Goal: Information Seeking & Learning: Learn about a topic

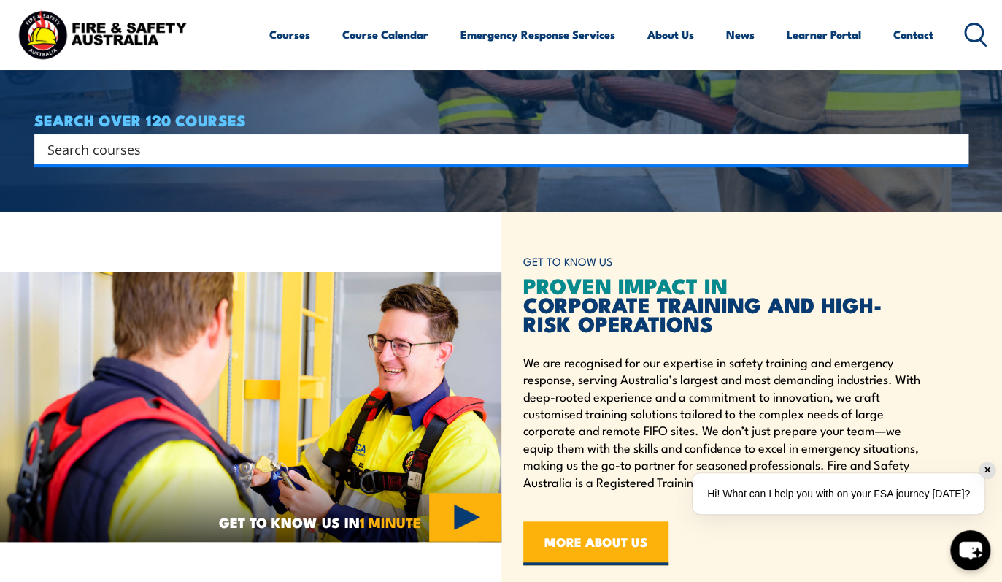
scroll to position [377, 0]
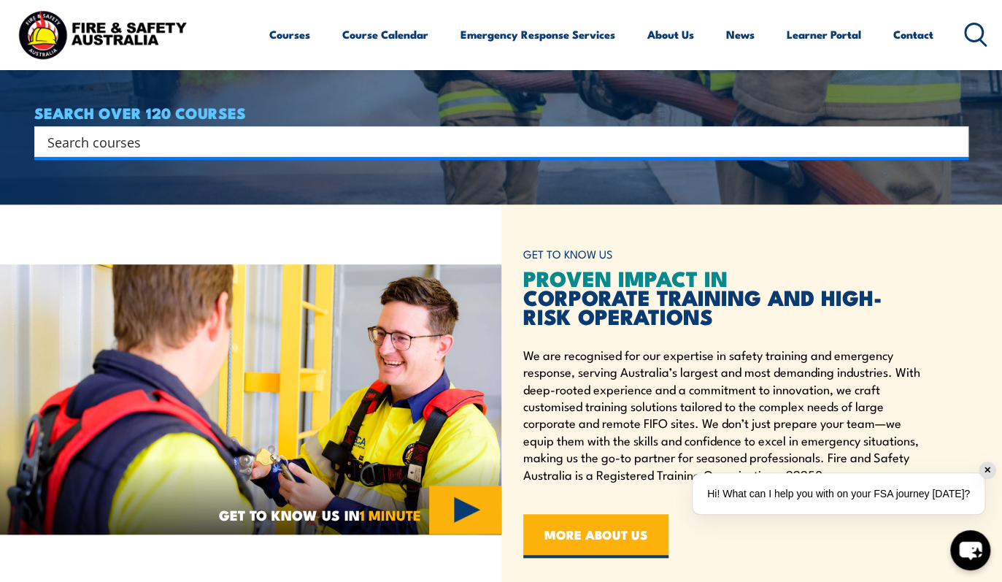
click at [903, 494] on div "Hi! What can I help you with on your FSA journey [DATE]?" at bounding box center [838, 493] width 292 height 41
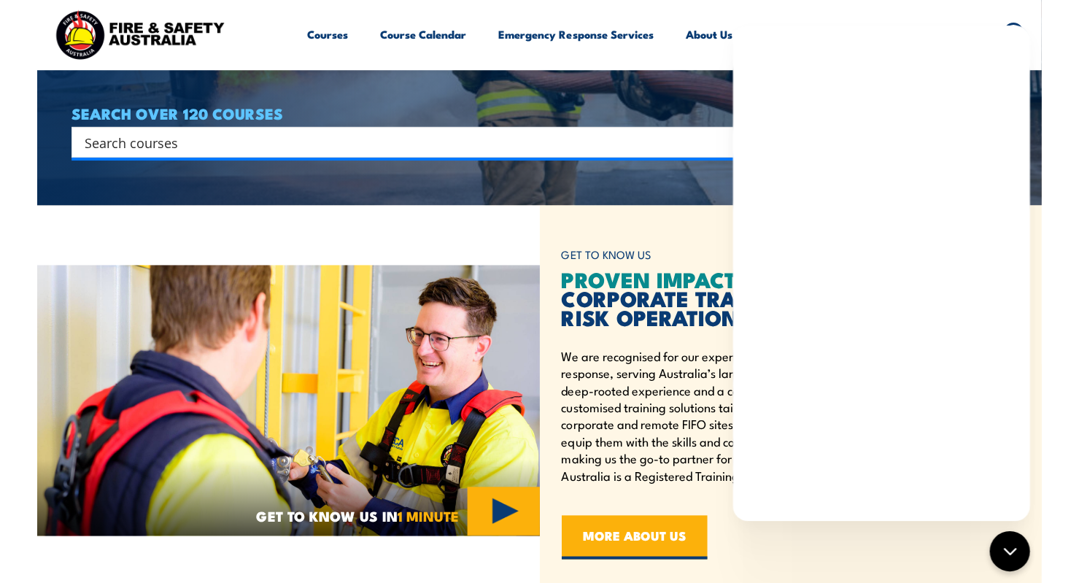
scroll to position [377, 0]
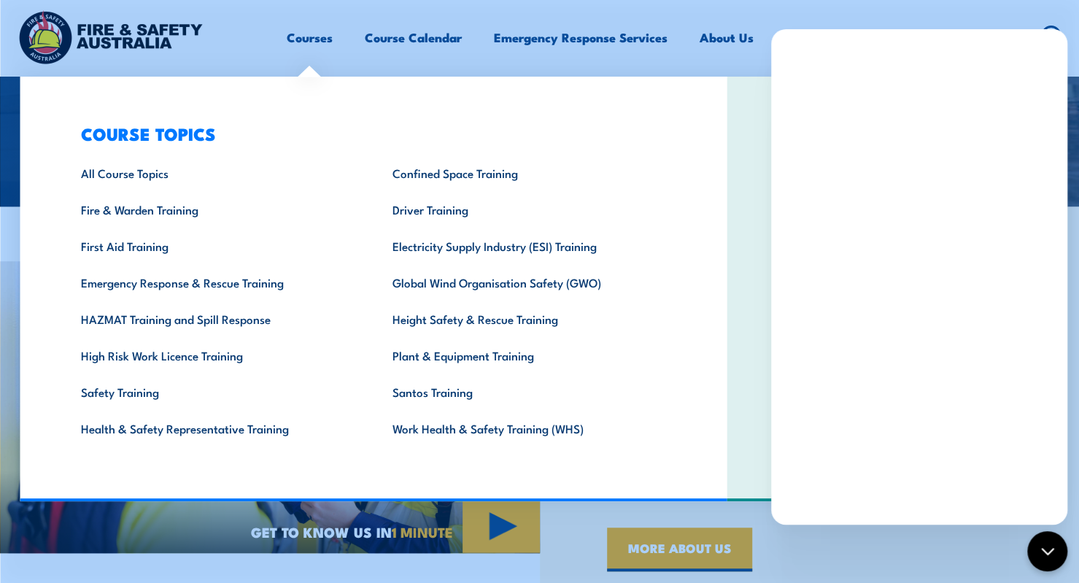
click at [315, 37] on link "Courses" at bounding box center [310, 37] width 46 height 39
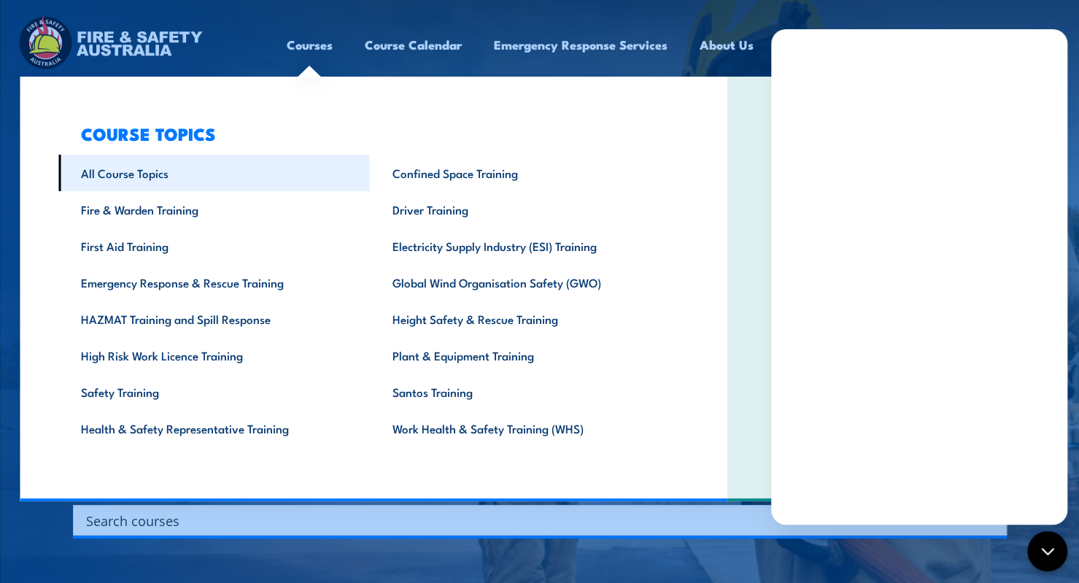
click at [151, 173] on link "All Course Topics" at bounding box center [214, 173] width 312 height 36
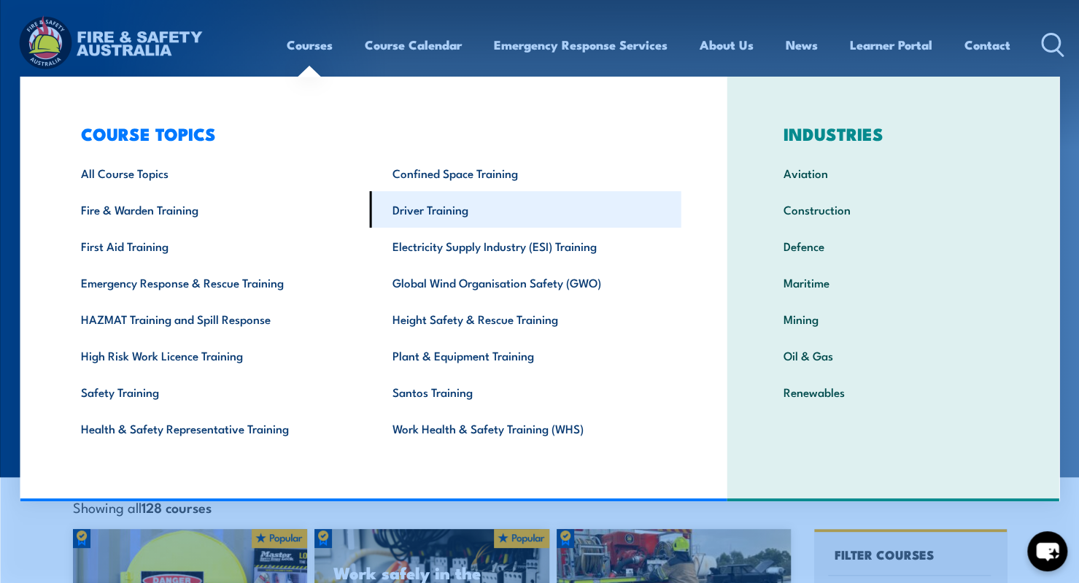
click at [429, 207] on link "Driver Training" at bounding box center [526, 209] width 312 height 36
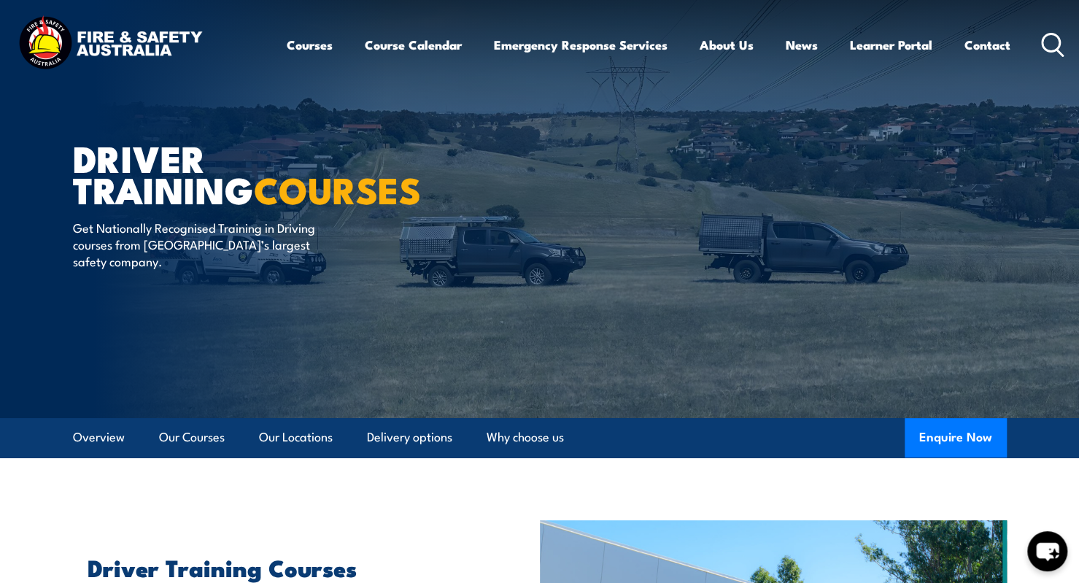
click at [152, 42] on img at bounding box center [110, 44] width 191 height 63
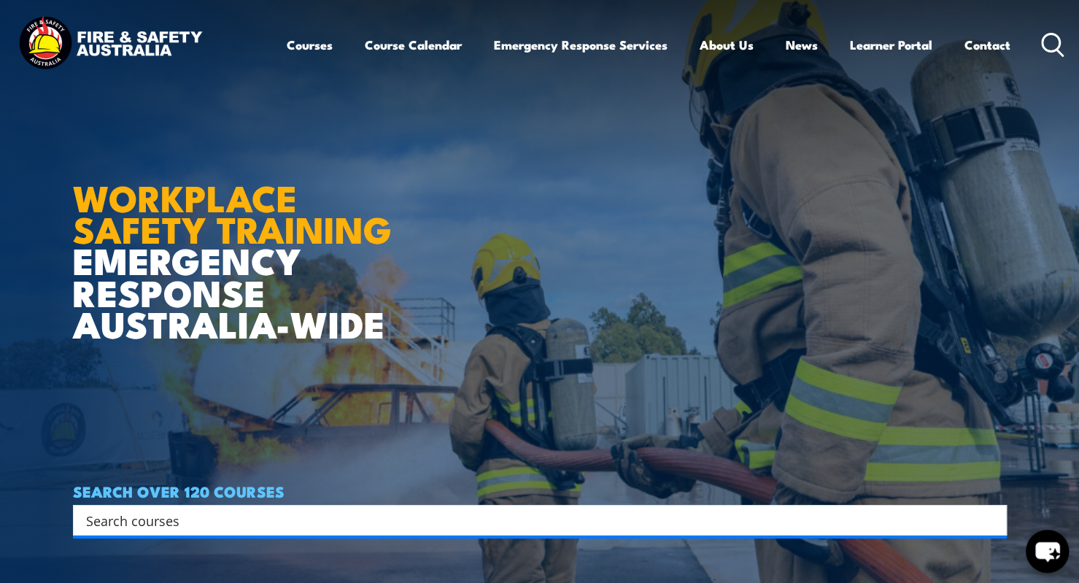
click at [1045, 552] on icon "chat-button" at bounding box center [1047, 552] width 24 height 20
click at [1053, 550] on icon "chat-button" at bounding box center [1047, 552] width 24 height 20
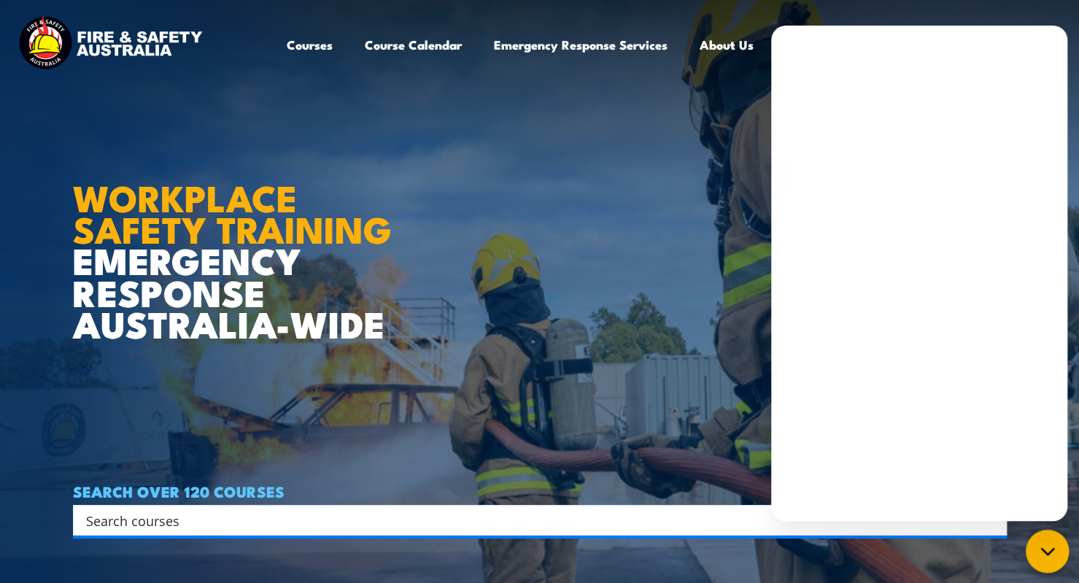
click at [1043, 558] on icon "chat-button" at bounding box center [1047, 551] width 19 height 19
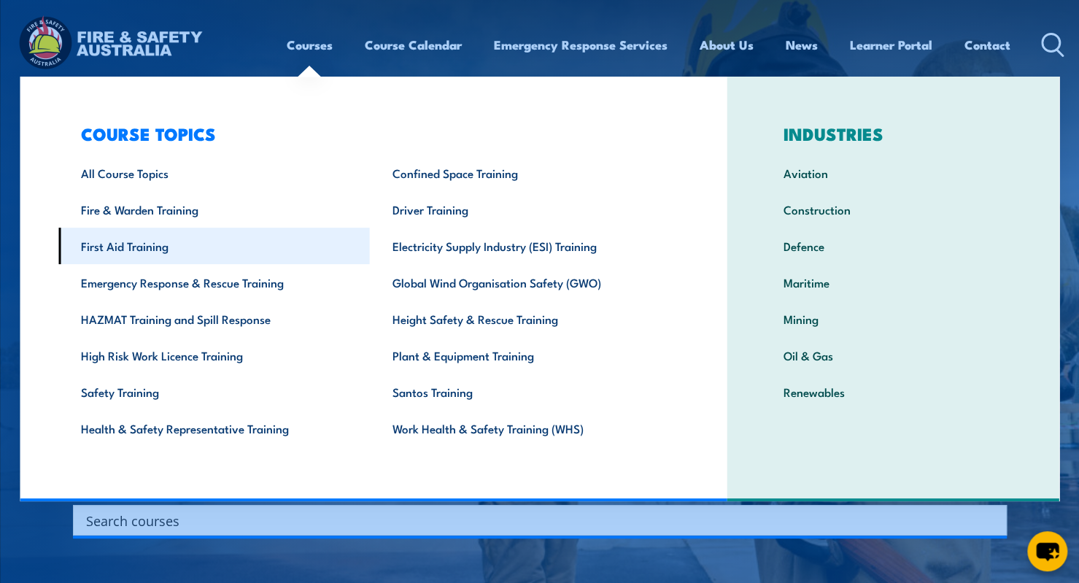
click at [168, 243] on link "First Aid Training" at bounding box center [214, 246] width 312 height 36
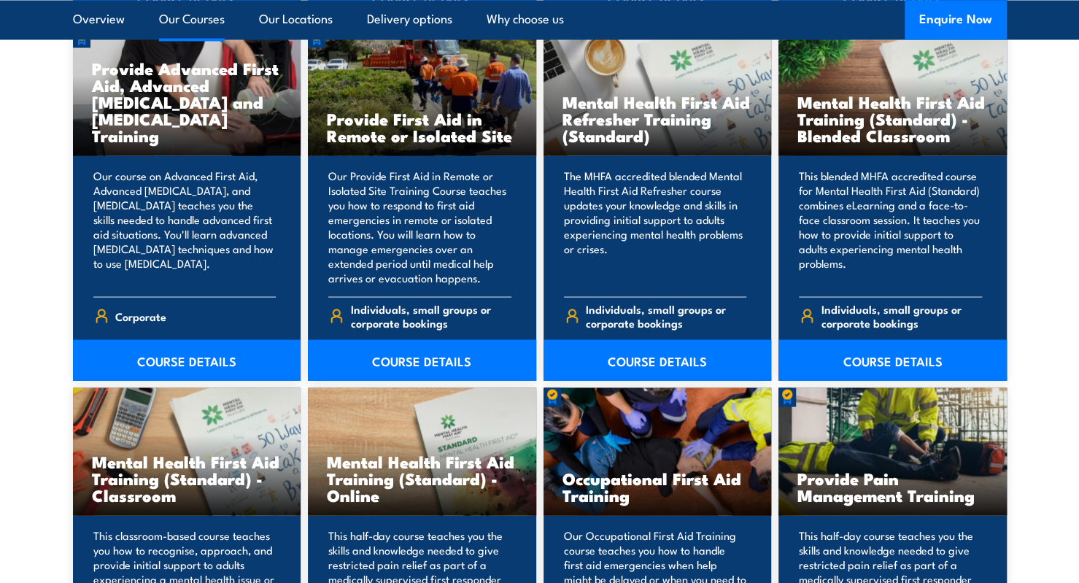
scroll to position [1813, 0]
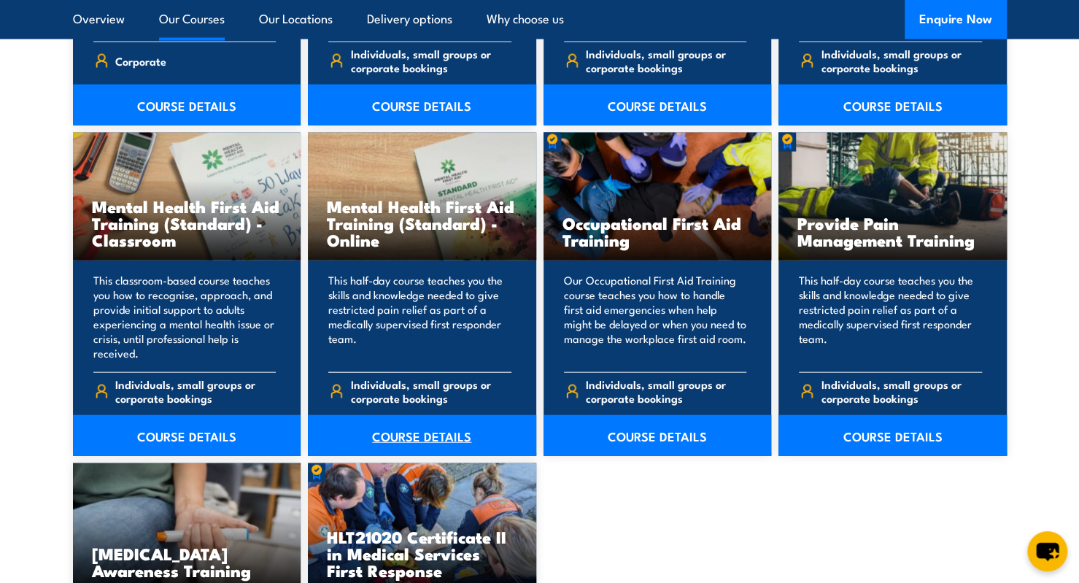
click at [417, 436] on link "COURSE DETAILS" at bounding box center [422, 435] width 228 height 41
click at [449, 434] on link "COURSE DETAILS" at bounding box center [422, 435] width 228 height 41
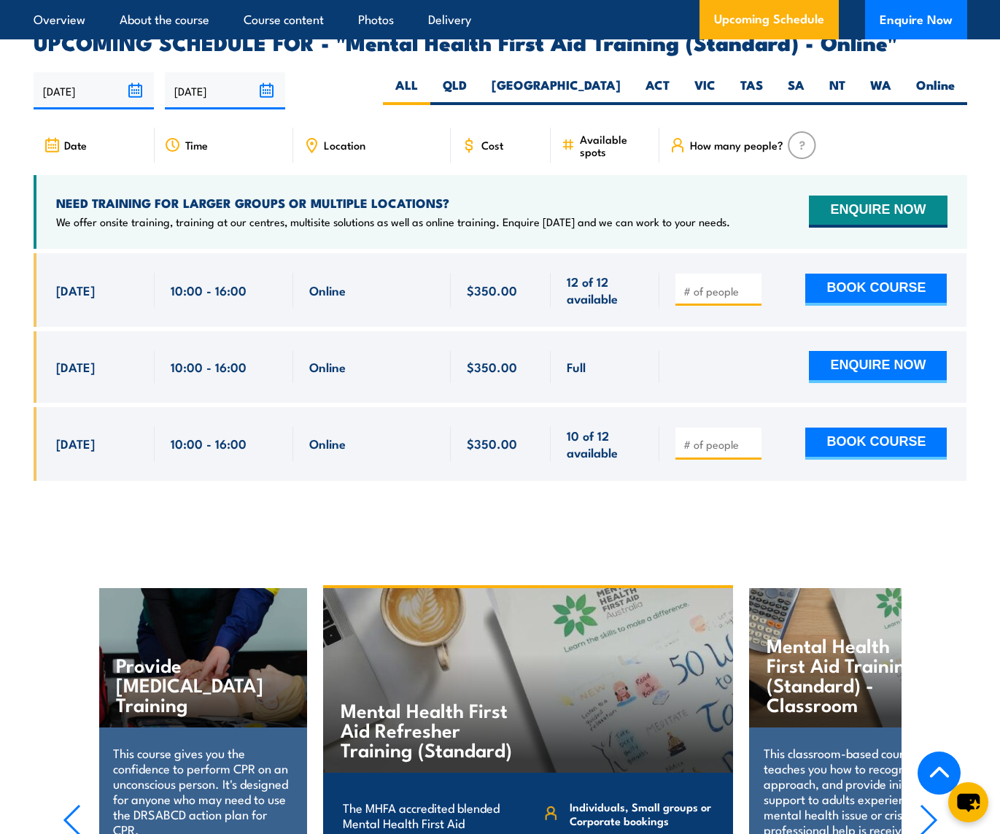
scroll to position [2962, 0]
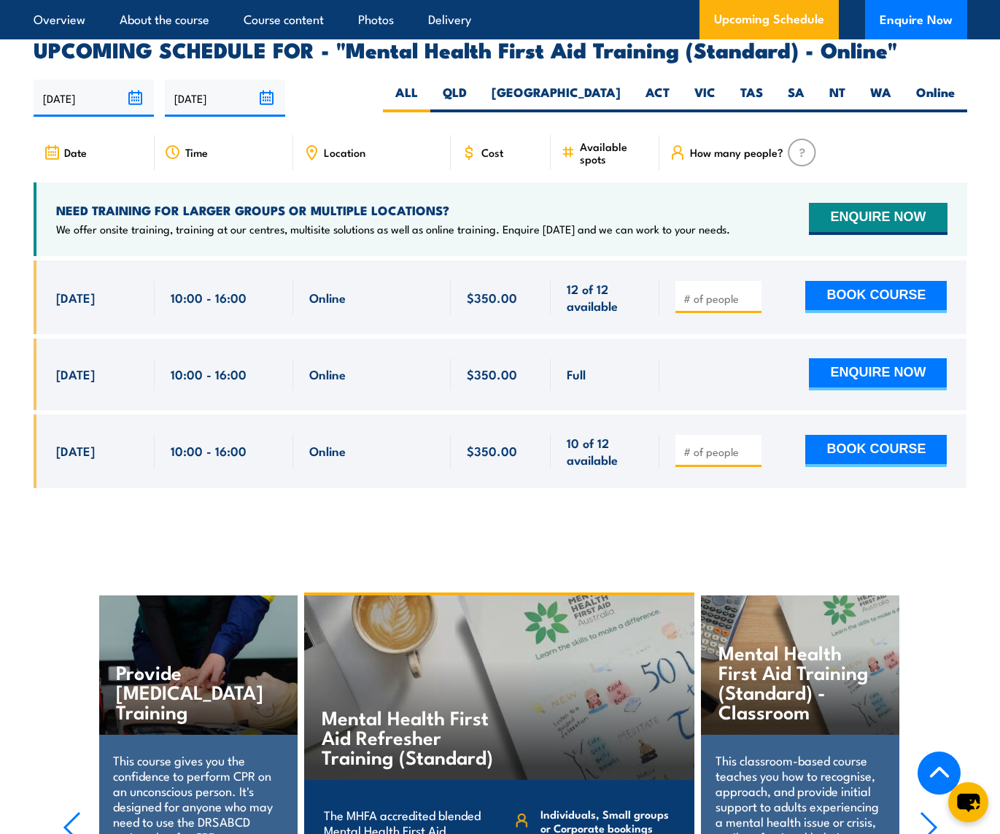
click at [967, 582] on icon "chat-button" at bounding box center [968, 802] width 43 height 43
